Goal: Transaction & Acquisition: Purchase product/service

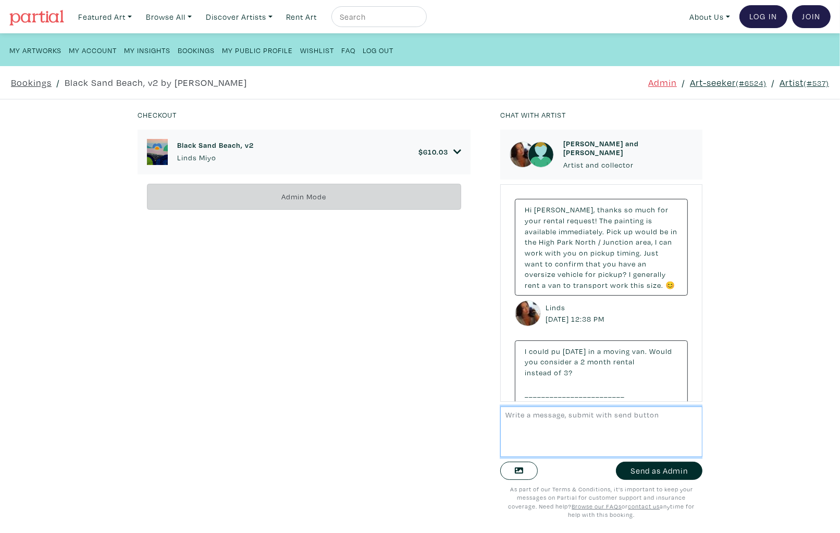
scroll to position [844, 0]
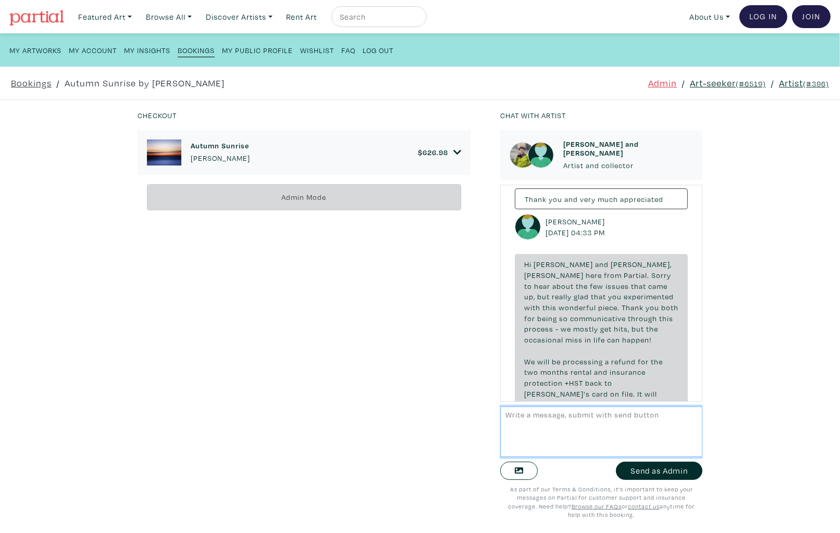
scroll to position [6716, 0]
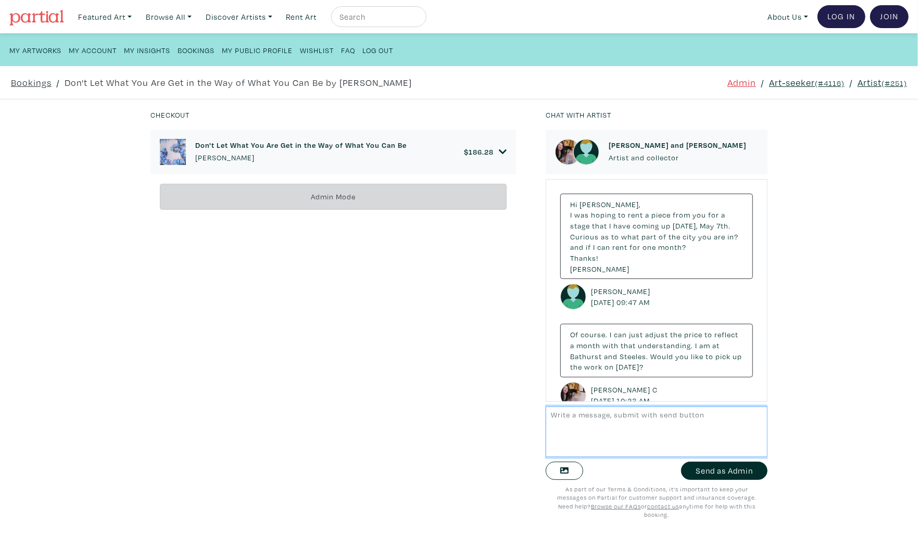
scroll to position [3457, 0]
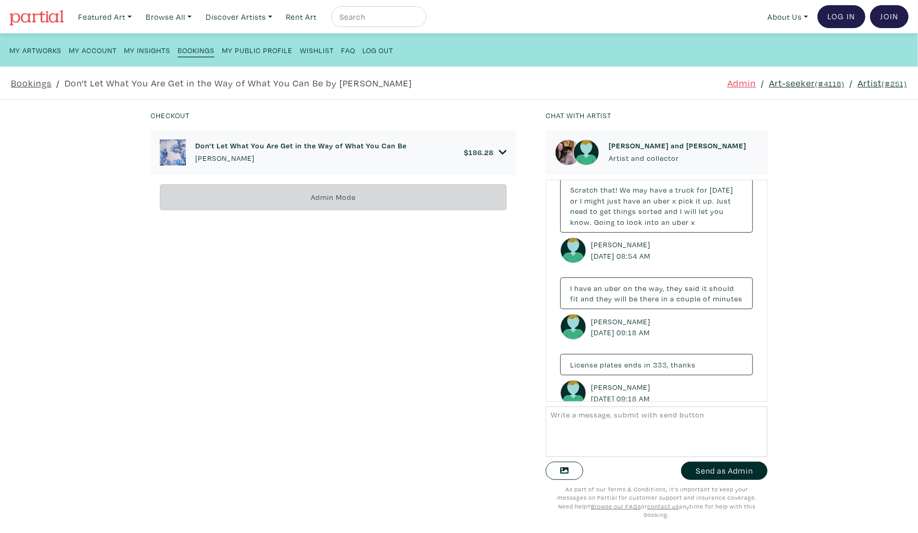
click at [500, 148] on icon at bounding box center [503, 152] width 8 height 9
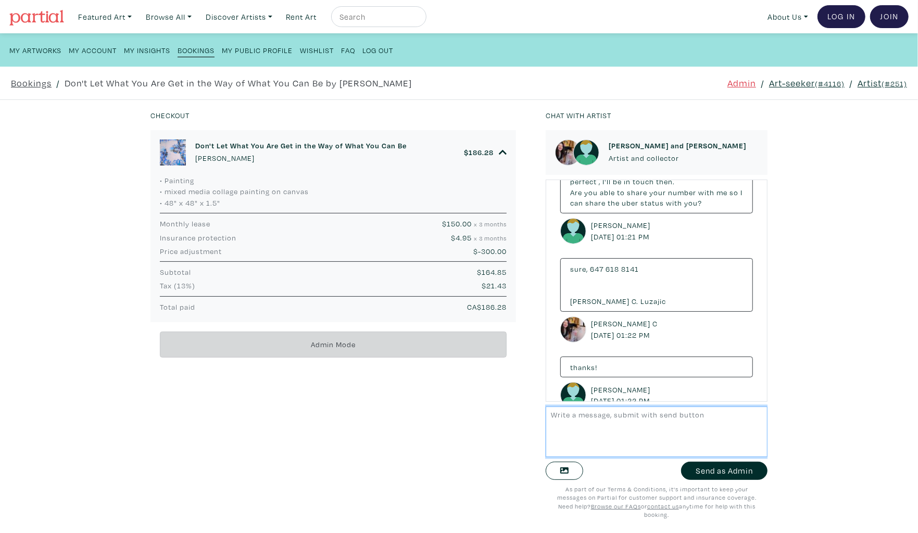
click at [621, 411] on textarea at bounding box center [657, 432] width 222 height 51
type textarea "Hi"
drag, startPoint x: 574, startPoint y: 420, endPoint x: 523, endPoint y: 417, distance: 51.1
click at [523, 417] on div "Checkout Don't Let What You Are Get in the Way of What You Can Be Lorette C Luz…" at bounding box center [458, 316] width 949 height 433
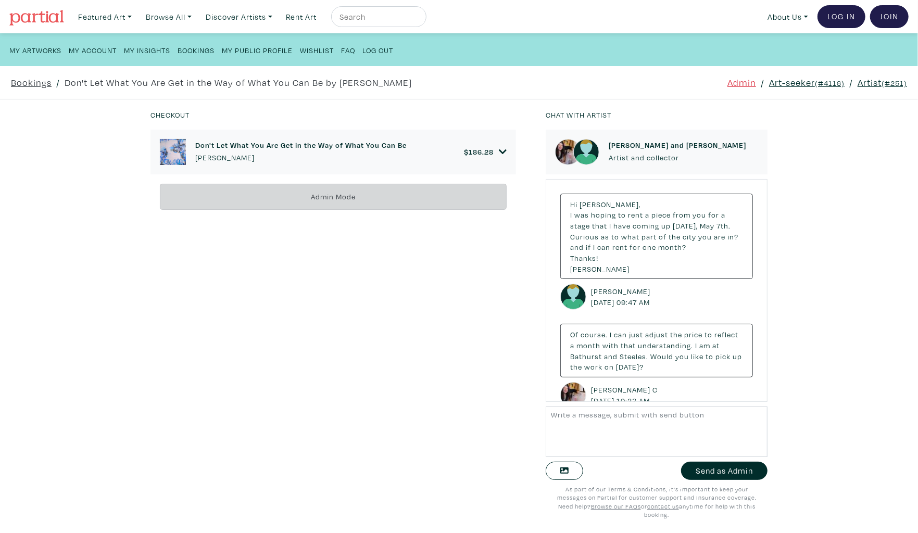
scroll to position [3457, 0]
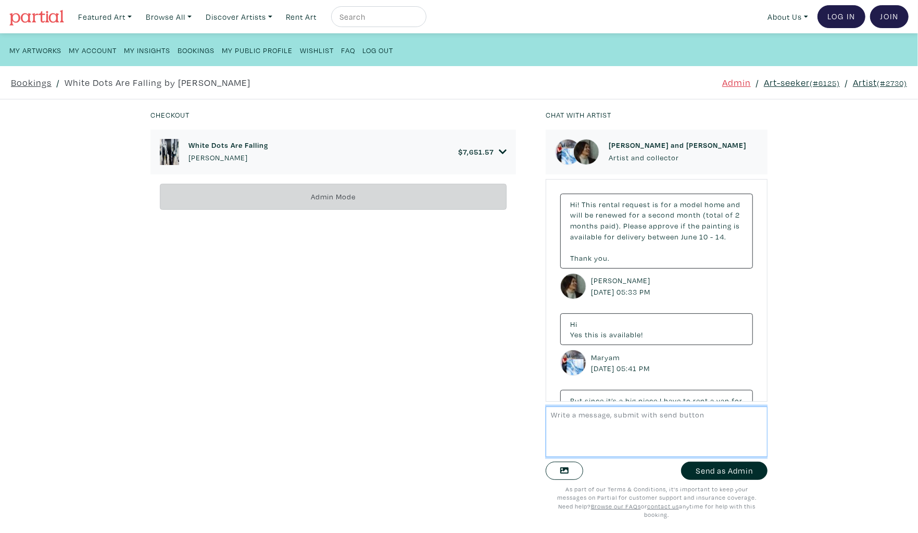
scroll to position [5573, 0]
